Goal: Navigation & Orientation: Understand site structure

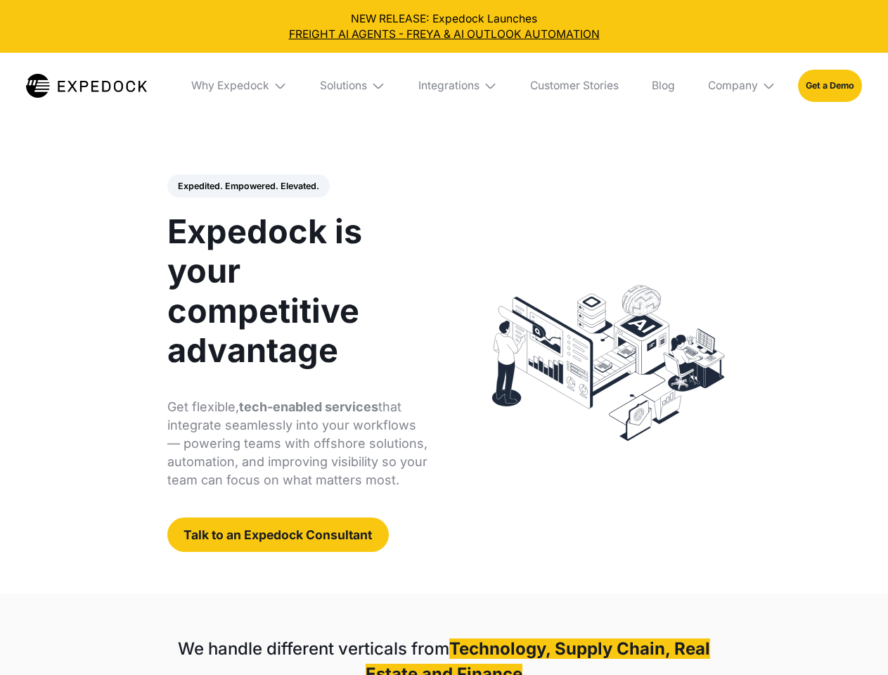
select select
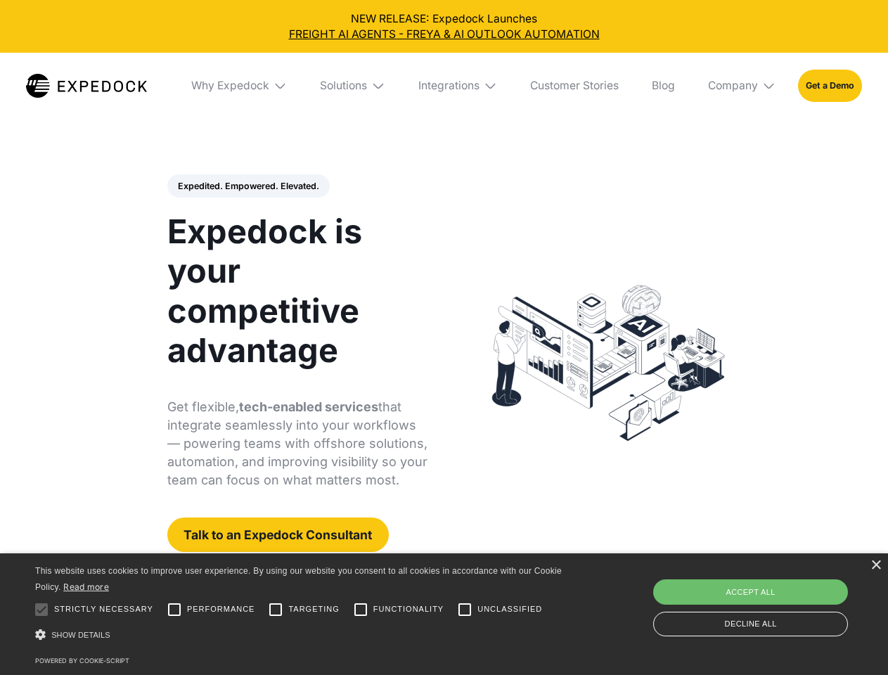
click at [443, 86] on div "Integrations" at bounding box center [448, 86] width 61 height 14
click at [240, 86] on div "Why Expedock" at bounding box center [218, 86] width 78 height 14
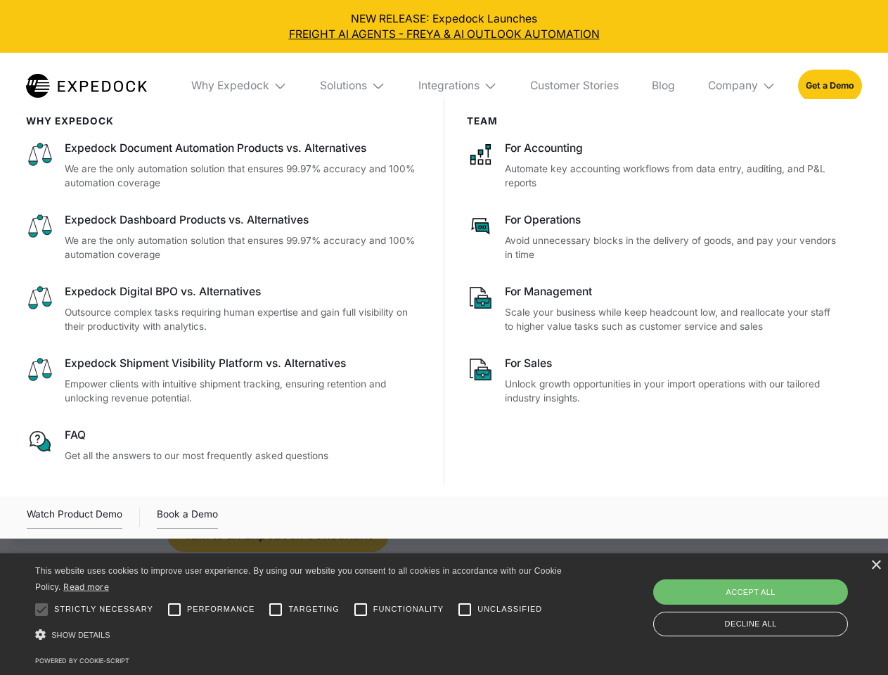
click at [354, 86] on div "Solutions" at bounding box center [343, 86] width 47 height 14
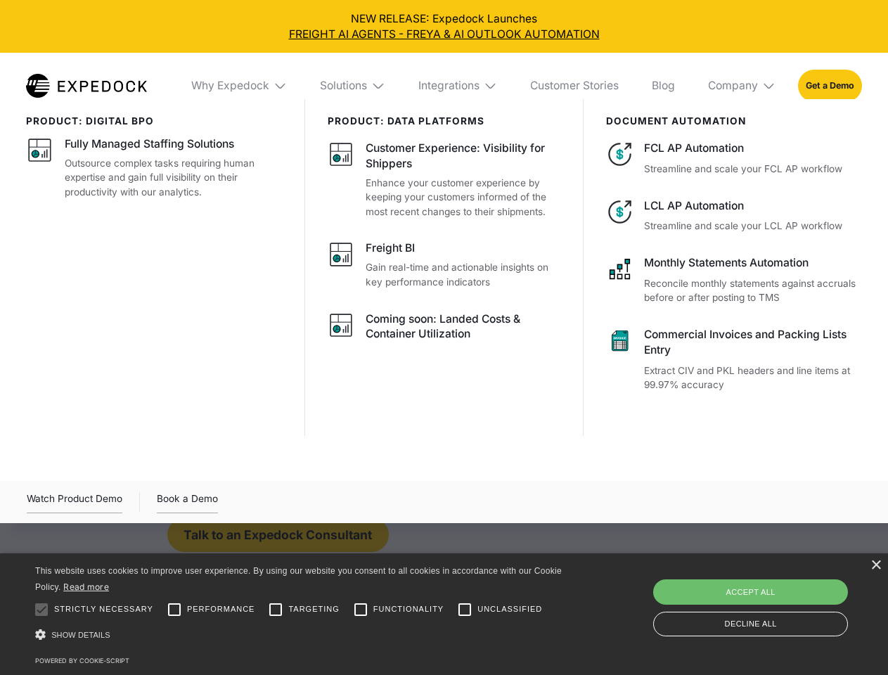
click at [458, 86] on div "Integrations" at bounding box center [448, 86] width 61 height 14
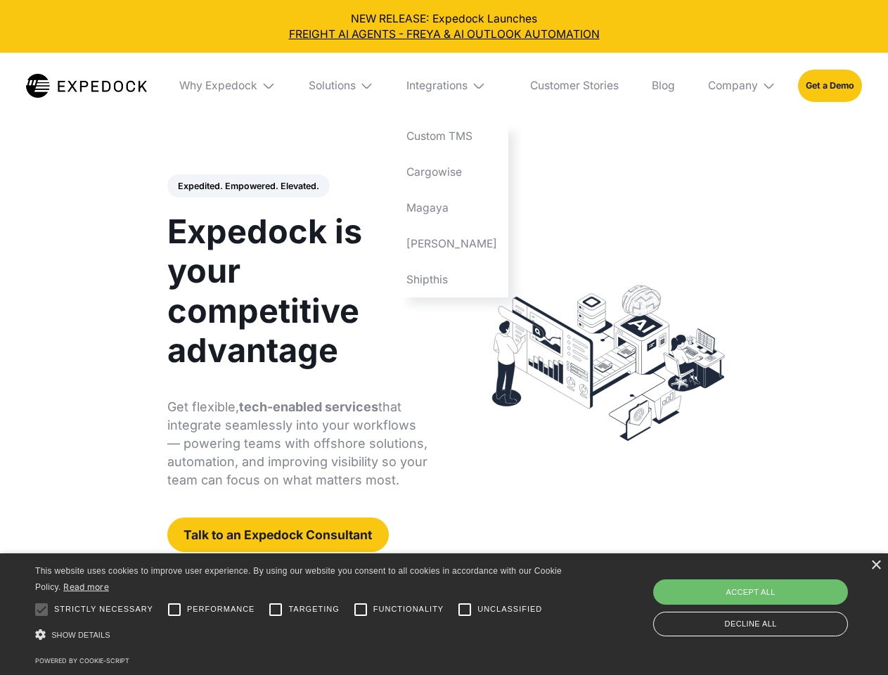
click at [742, 86] on div "Company" at bounding box center [733, 86] width 50 height 14
click at [247, 186] on div "Expedited. Empowered. Elevated. Automate Freight Document Extraction at 99.97% …" at bounding box center [297, 363] width 261 height 378
click at [41, 609] on div at bounding box center [41, 609] width 28 height 28
click at [174, 609] on input "Performance" at bounding box center [174, 609] width 28 height 28
checkbox input "true"
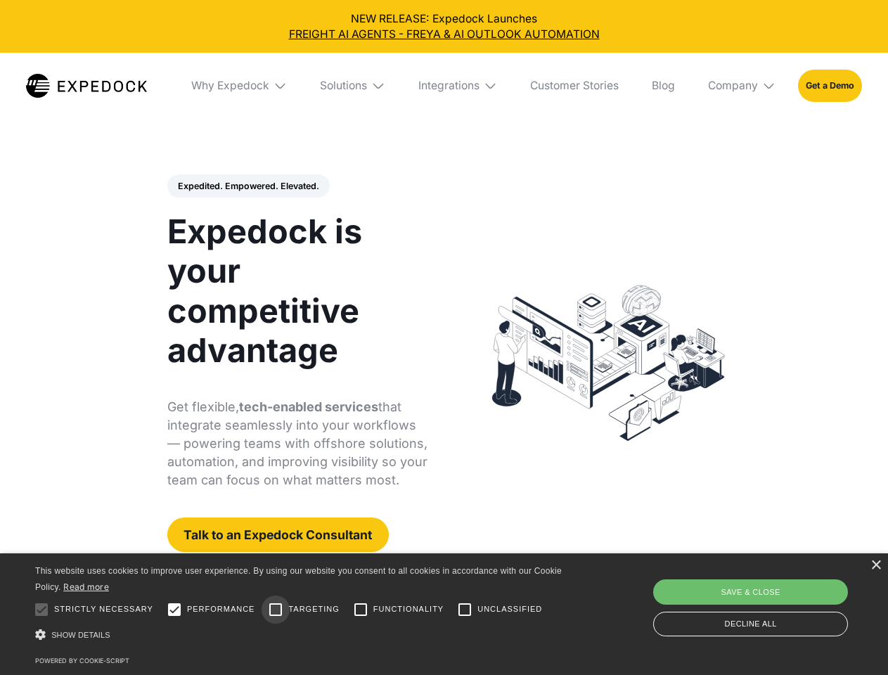
click at [276, 609] on input "Targeting" at bounding box center [275, 609] width 28 height 28
checkbox input "true"
click at [361, 609] on input "Functionality" at bounding box center [360, 609] width 28 height 28
checkbox input "true"
